Goal: Task Accomplishment & Management: Manage account settings

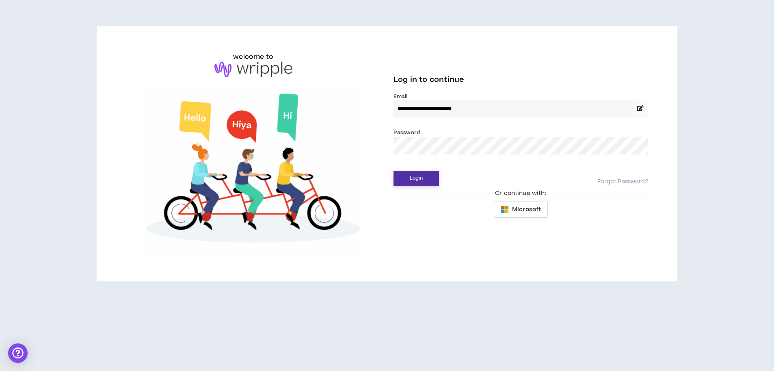
click at [410, 176] on button "Login" at bounding box center [415, 178] width 45 height 15
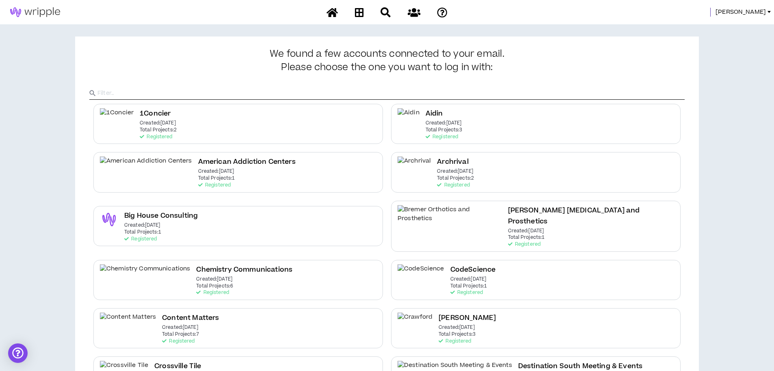
click at [759, 13] on span "[PERSON_NAME]" at bounding box center [740, 12] width 50 height 9
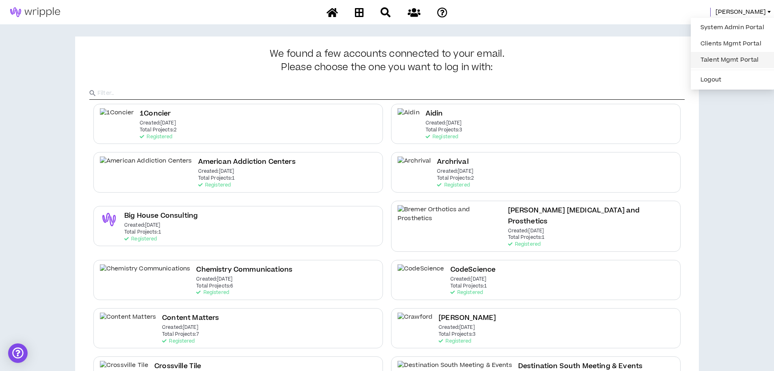
click at [718, 59] on link "Talent Mgmt Portal" at bounding box center [731, 60] width 73 height 12
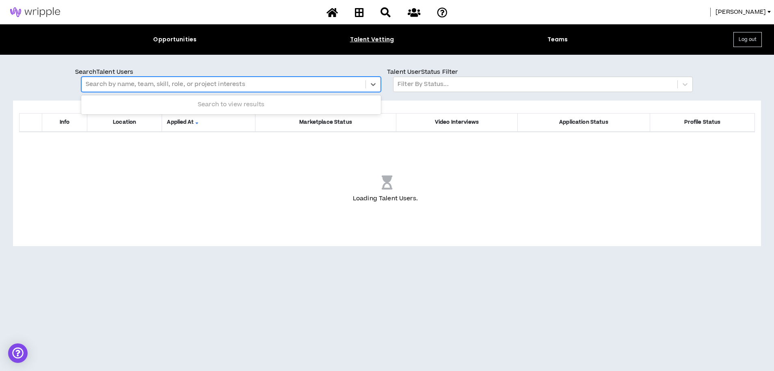
click at [324, 89] on div at bounding box center [224, 84] width 276 height 11
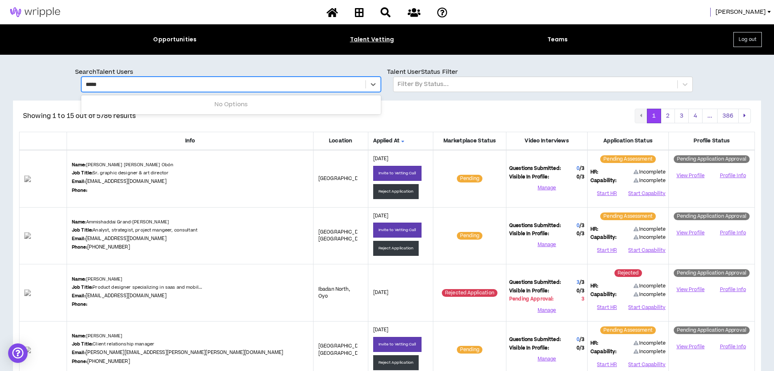
type input "******"
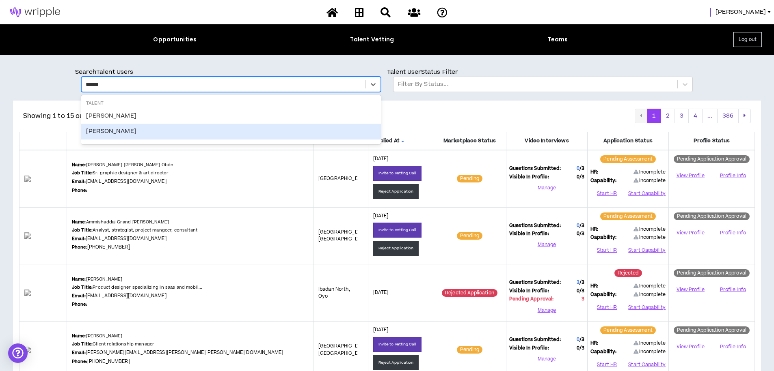
click at [209, 136] on div "Hayden Loos" at bounding box center [231, 131] width 300 height 15
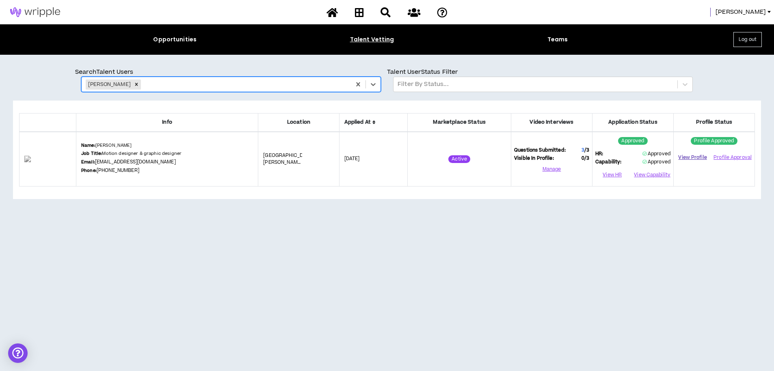
click at [690, 158] on link "View Profile" at bounding box center [692, 158] width 32 height 14
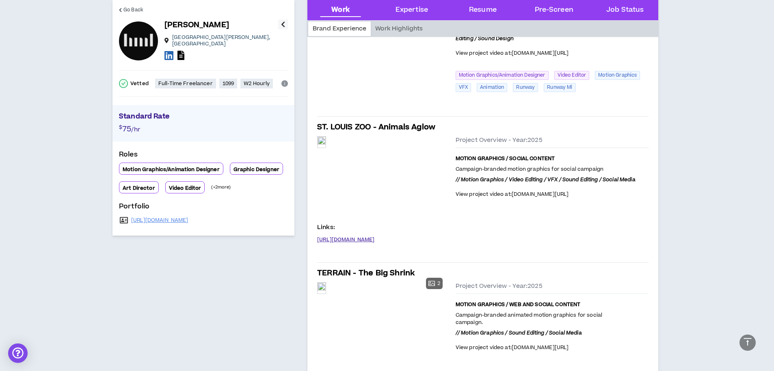
scroll to position [282, 0]
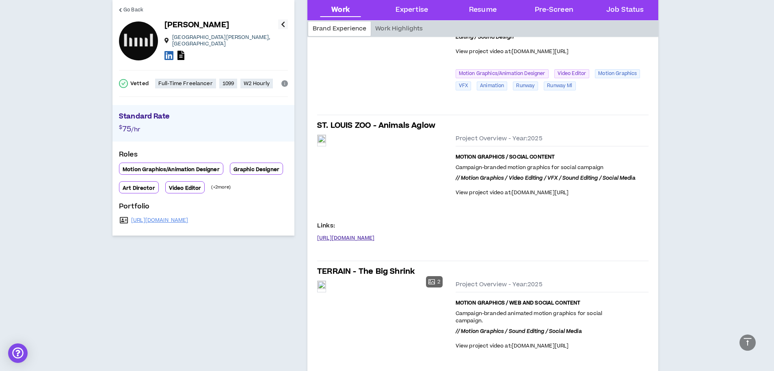
click at [375, 237] on link "[URL][DOMAIN_NAME]" at bounding box center [346, 238] width 58 height 6
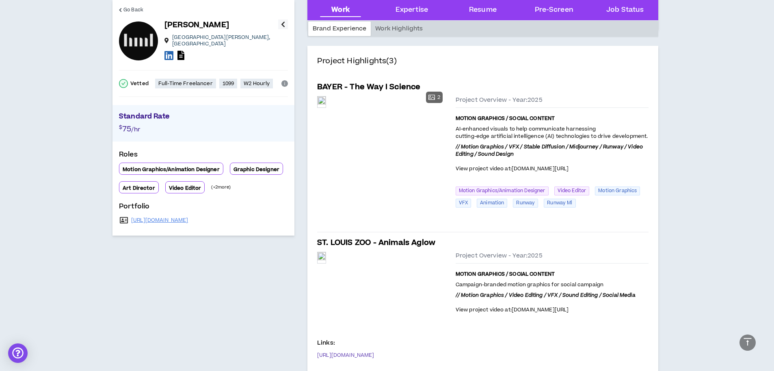
scroll to position [163, 0]
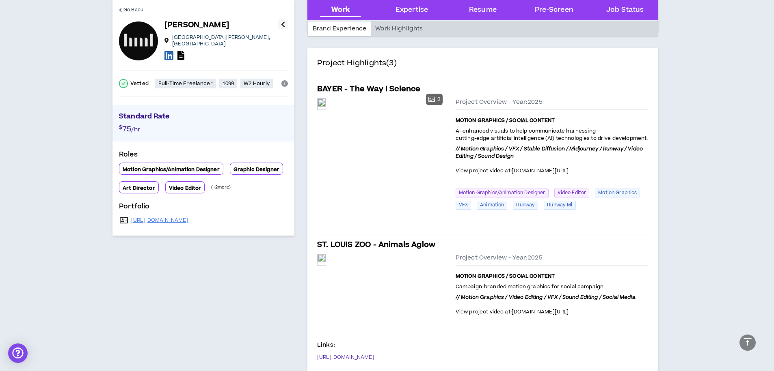
click at [551, 171] on span "[DOMAIN_NAME][URL]" at bounding box center [540, 170] width 57 height 7
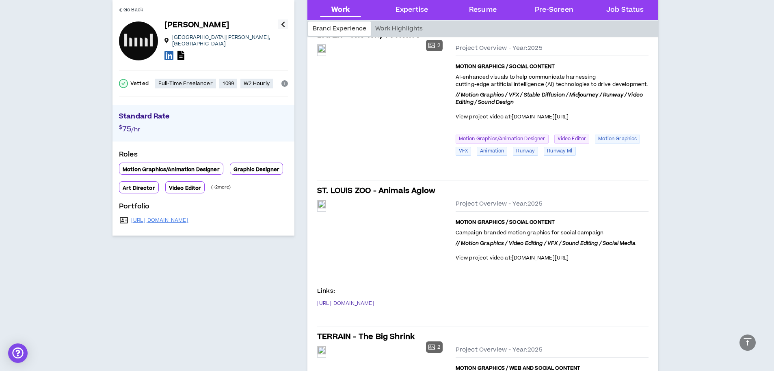
scroll to position [218, 0]
click at [375, 303] on link "[URL][DOMAIN_NAME]" at bounding box center [346, 302] width 58 height 6
click at [525, 101] on p "// Motion Graphics / VFX / Stable Diffusion / Midjourney / Runway / Video Editi…" at bounding box center [552, 105] width 193 height 30
click at [562, 115] on span "[DOMAIN_NAME][URL]" at bounding box center [540, 115] width 57 height 7
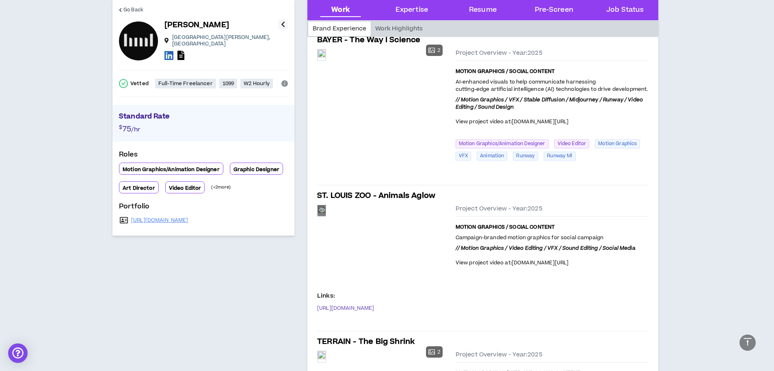
scroll to position [212, 0]
drag, startPoint x: 609, startPoint y: 121, endPoint x: 514, endPoint y: 123, distance: 95.4
click at [514, 123] on p "// Motion Graphics / VFX / Stable Diffusion / Midjourney / Runway / Video Editi…" at bounding box center [552, 110] width 193 height 30
copy span "[DOMAIN_NAME][URL]"
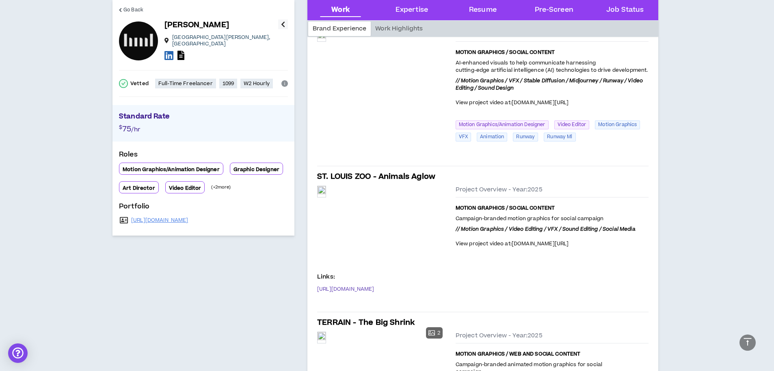
scroll to position [231, 0]
click at [492, 104] on span "View project video at:" at bounding box center [484, 102] width 56 height 7
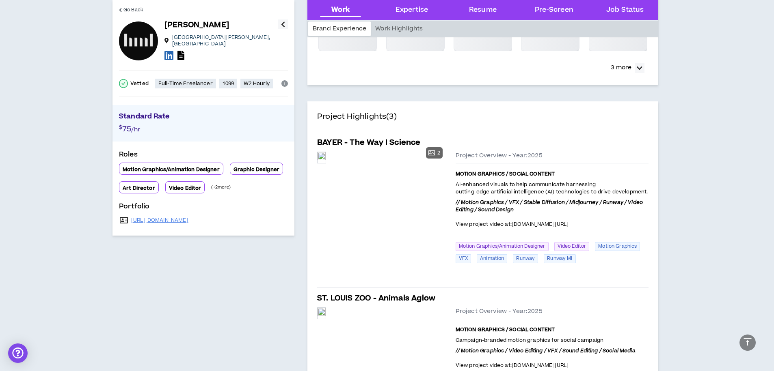
scroll to position [0, 0]
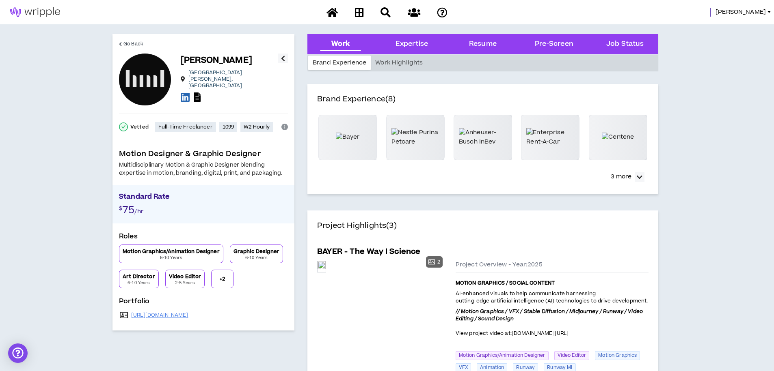
drag, startPoint x: 689, startPoint y: 45, endPoint x: 289, endPoint y: 13, distance: 401.5
click at [754, 10] on span "Angie" at bounding box center [740, 12] width 50 height 9
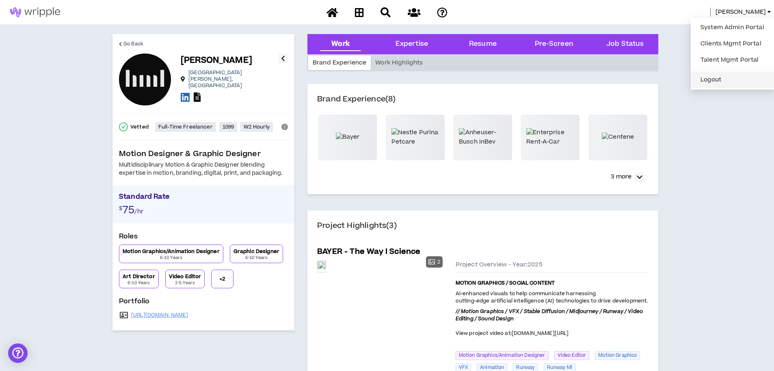
click at [704, 80] on button "Logout" at bounding box center [731, 80] width 73 height 12
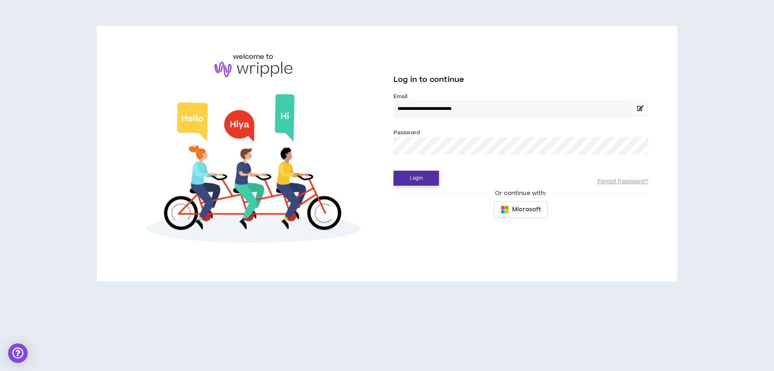
click at [416, 179] on button "Login" at bounding box center [415, 178] width 45 height 15
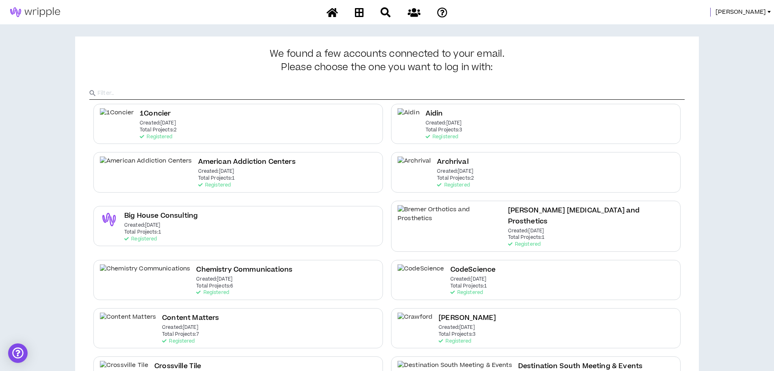
click at [754, 12] on span "Angie" at bounding box center [740, 12] width 50 height 9
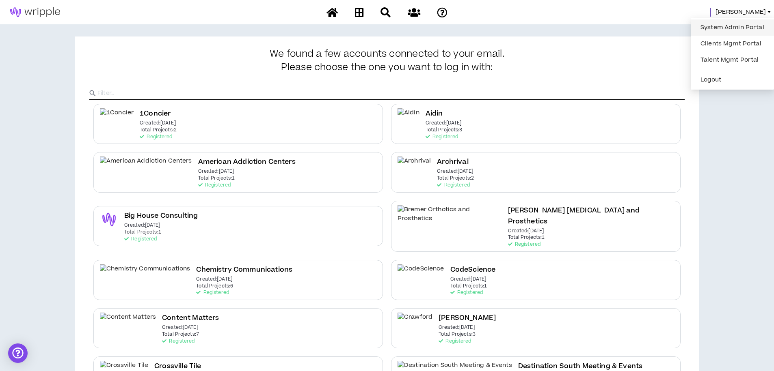
click at [725, 25] on link "System Admin Portal" at bounding box center [731, 28] width 73 height 12
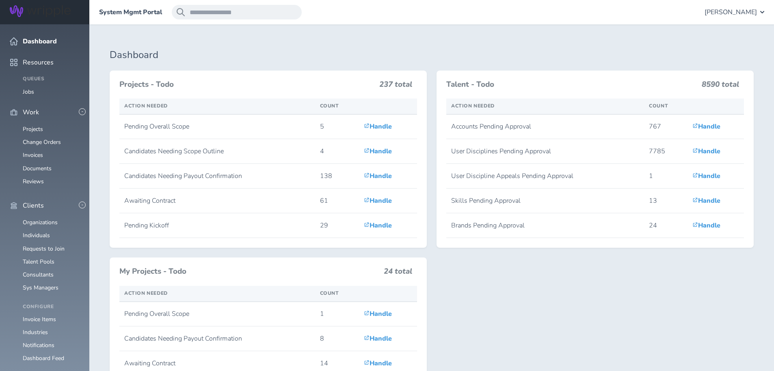
click at [226, 59] on h1 "Dashboard" at bounding box center [432, 55] width 644 height 11
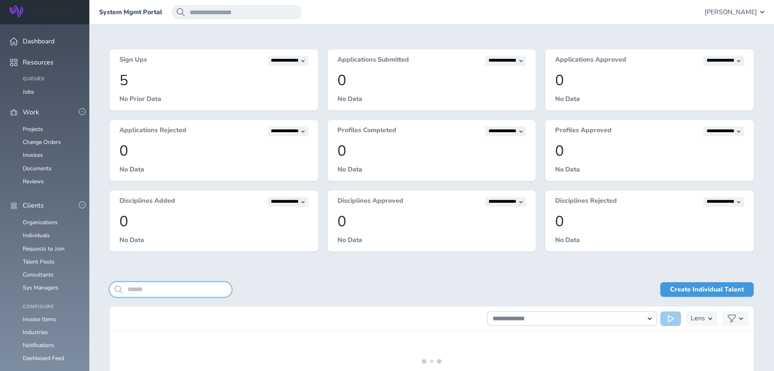
click at [160, 287] on input "search" at bounding box center [171, 290] width 122 height 15
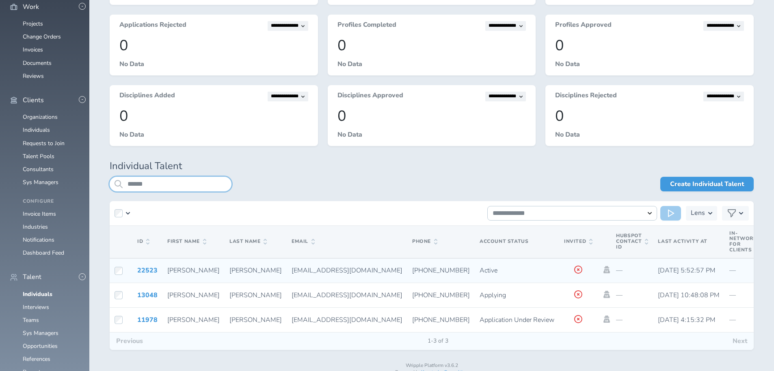
scroll to position [106, 0]
type input "******"
click at [603, 270] on icon at bounding box center [606, 269] width 6 height 7
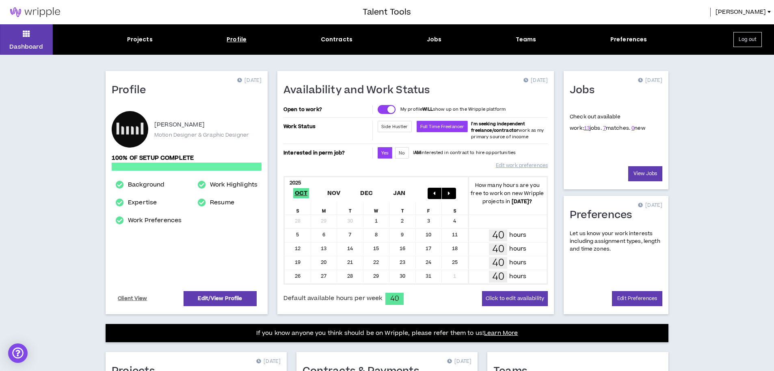
click at [237, 40] on div "Profile" at bounding box center [237, 39] width 20 height 9
select select "*"
select select "US"
select select "*******"
select select "*"
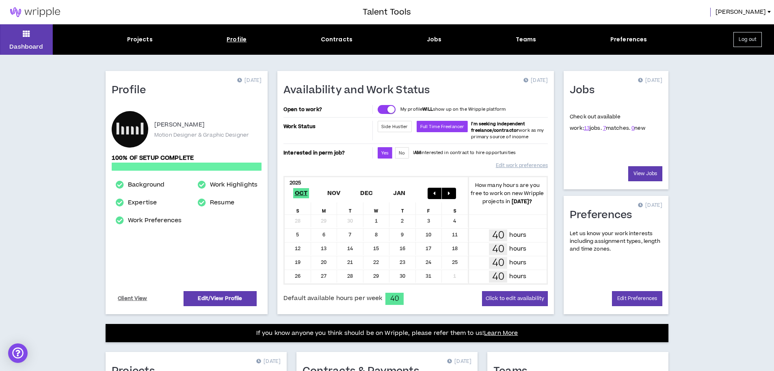
select select "**********"
select select "***"
select select "**********"
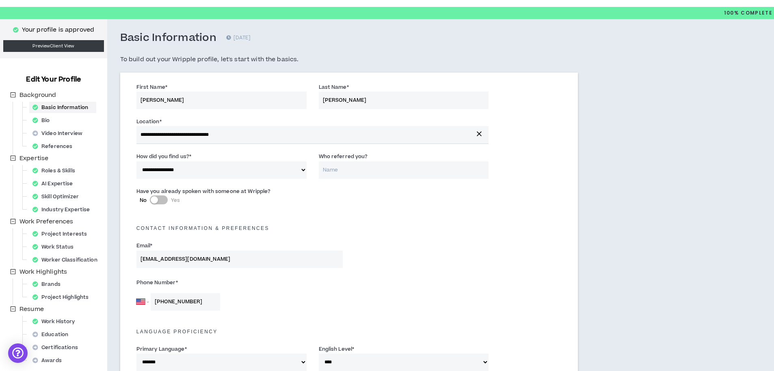
scroll to position [25, 0]
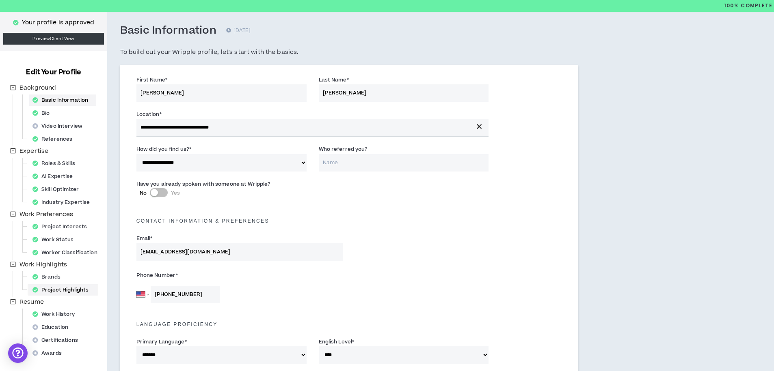
click at [58, 289] on div "Project Highlights" at bounding box center [62, 290] width 67 height 11
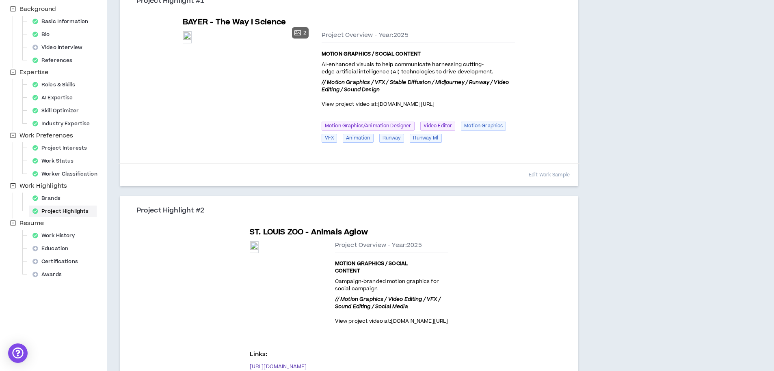
scroll to position [104, 0]
click at [559, 168] on button "Edit Work Sample" at bounding box center [549, 175] width 41 height 14
select select "****"
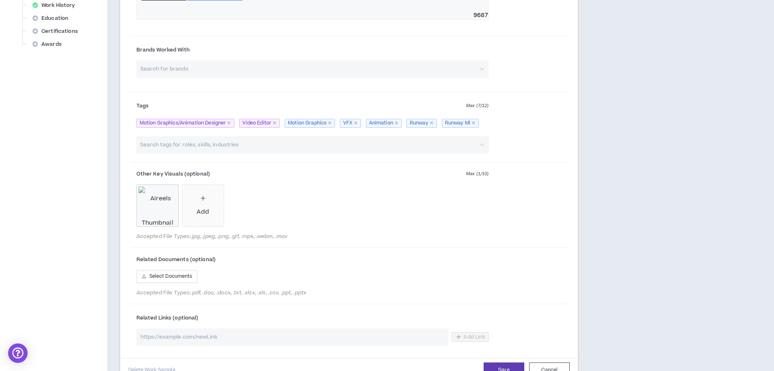
scroll to position [326, 0]
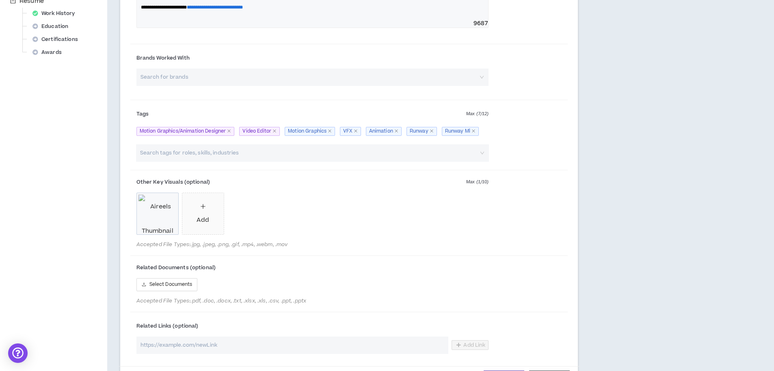
click at [177, 345] on input "url" at bounding box center [292, 345] width 312 height 17
paste input "https://www.haydenmloos.com/ai-reels"
type input "https://www.haydenmloos.com/ai-reels"
click at [562, 311] on div at bounding box center [348, 313] width 437 height 5
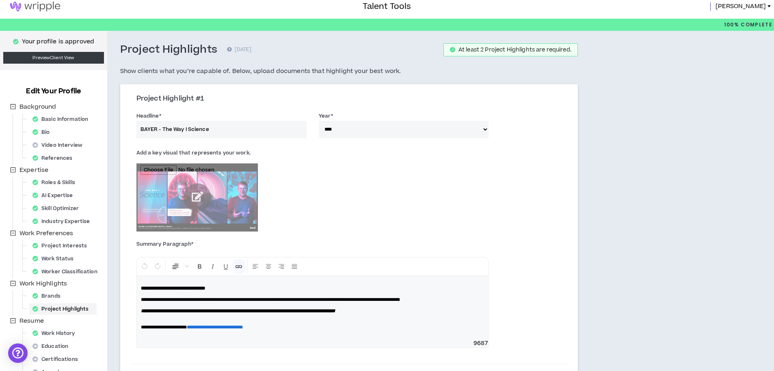
scroll to position [5, 0]
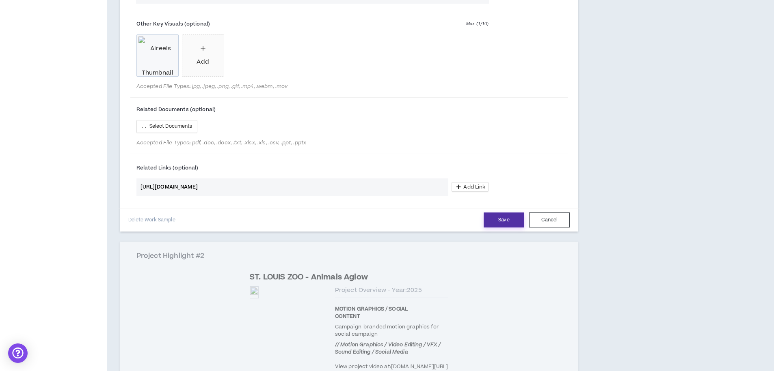
click at [501, 221] on button "Save" at bounding box center [504, 220] width 41 height 15
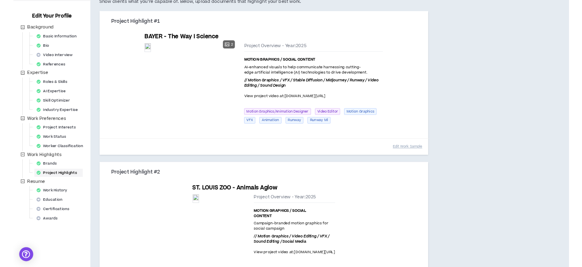
scroll to position [0, 0]
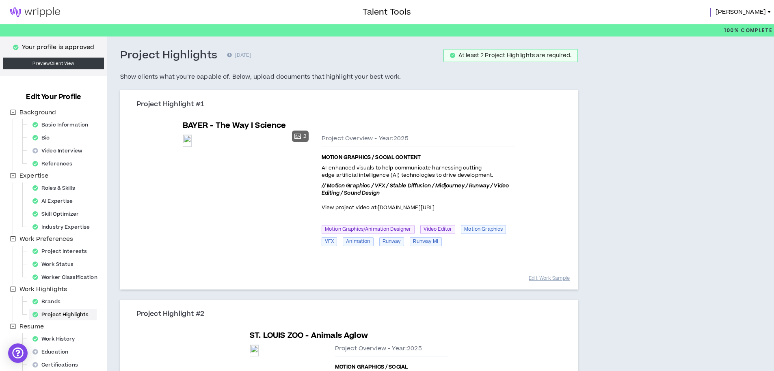
click at [758, 7] on div "Talent Tools Hayden" at bounding box center [387, 12] width 774 height 24
click at [757, 11] on span "Hayden" at bounding box center [740, 12] width 50 height 9
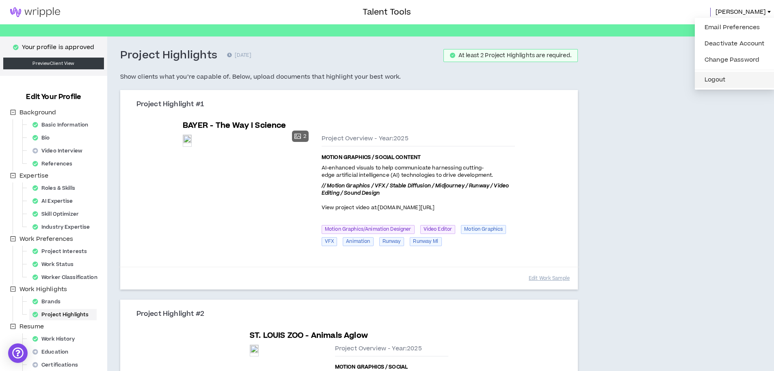
click at [716, 77] on button "Logout" at bounding box center [734, 80] width 70 height 12
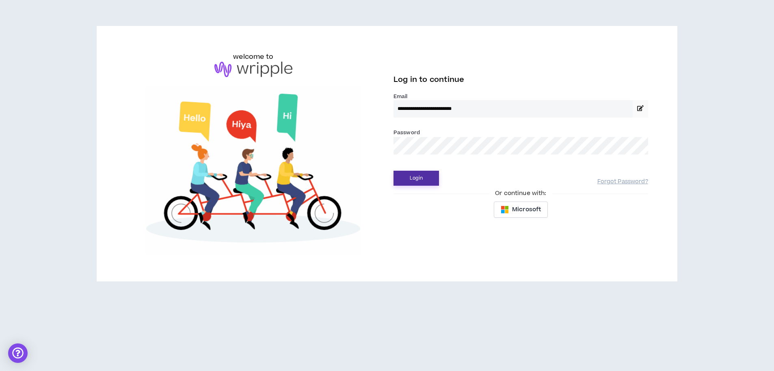
click at [406, 185] on button "Login" at bounding box center [415, 178] width 45 height 15
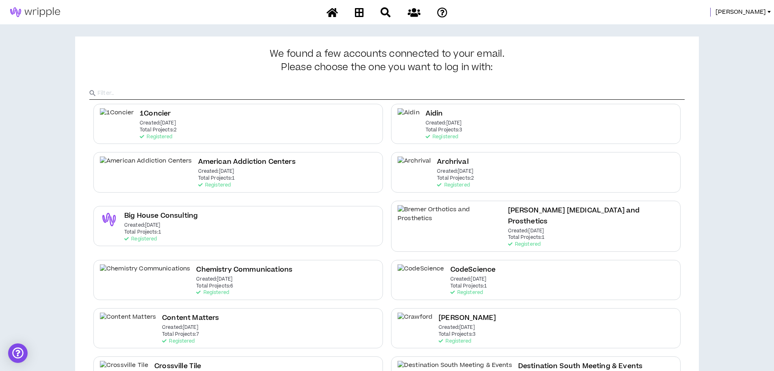
drag, startPoint x: 753, startPoint y: 8, endPoint x: 752, endPoint y: 21, distance: 13.4
click at [752, 9] on span "[PERSON_NAME]" at bounding box center [740, 12] width 50 height 9
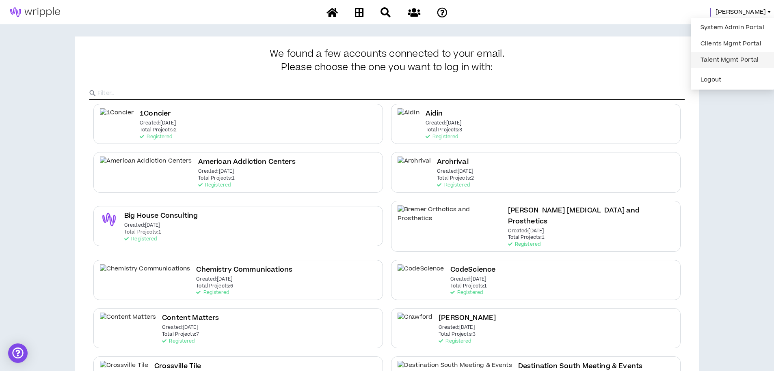
click at [708, 57] on link "Talent Mgmt Portal" at bounding box center [731, 60] width 73 height 12
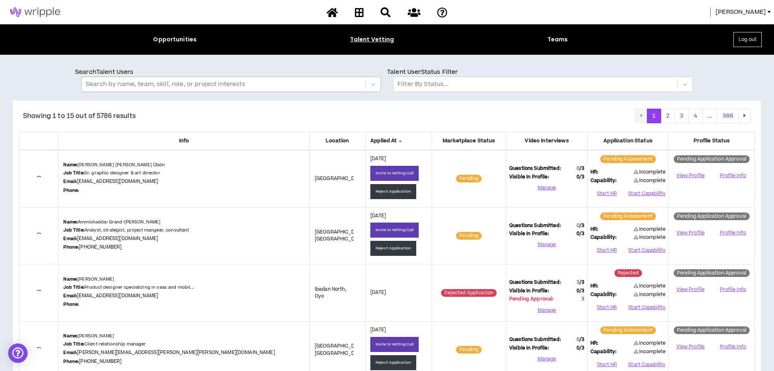
click at [196, 84] on div at bounding box center [224, 84] width 276 height 11
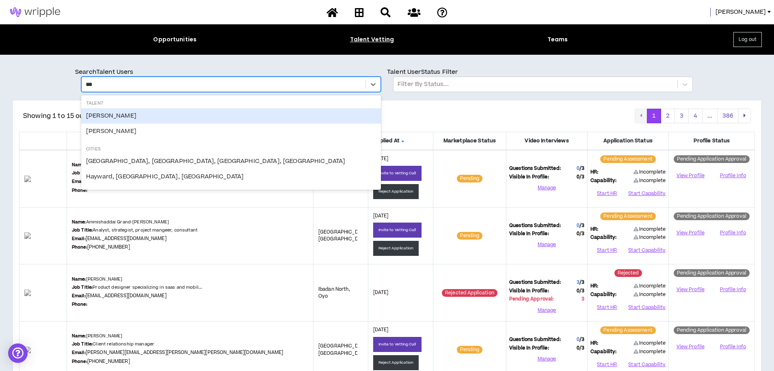
type input "****"
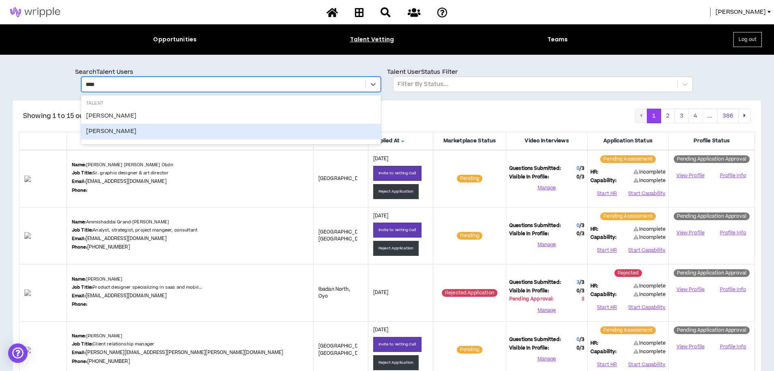
click at [166, 130] on div "Hayden Loos" at bounding box center [231, 131] width 300 height 15
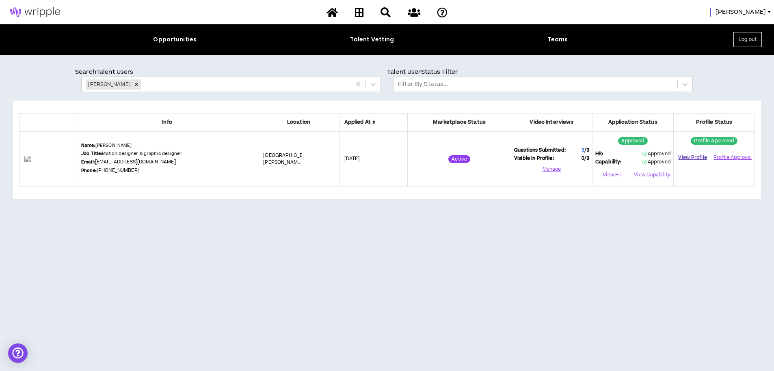
click at [690, 160] on link "View Profile" at bounding box center [692, 158] width 32 height 14
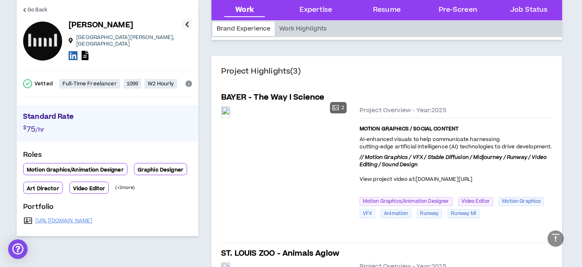
scroll to position [175, 0]
